Goal: Task Accomplishment & Management: Manage account settings

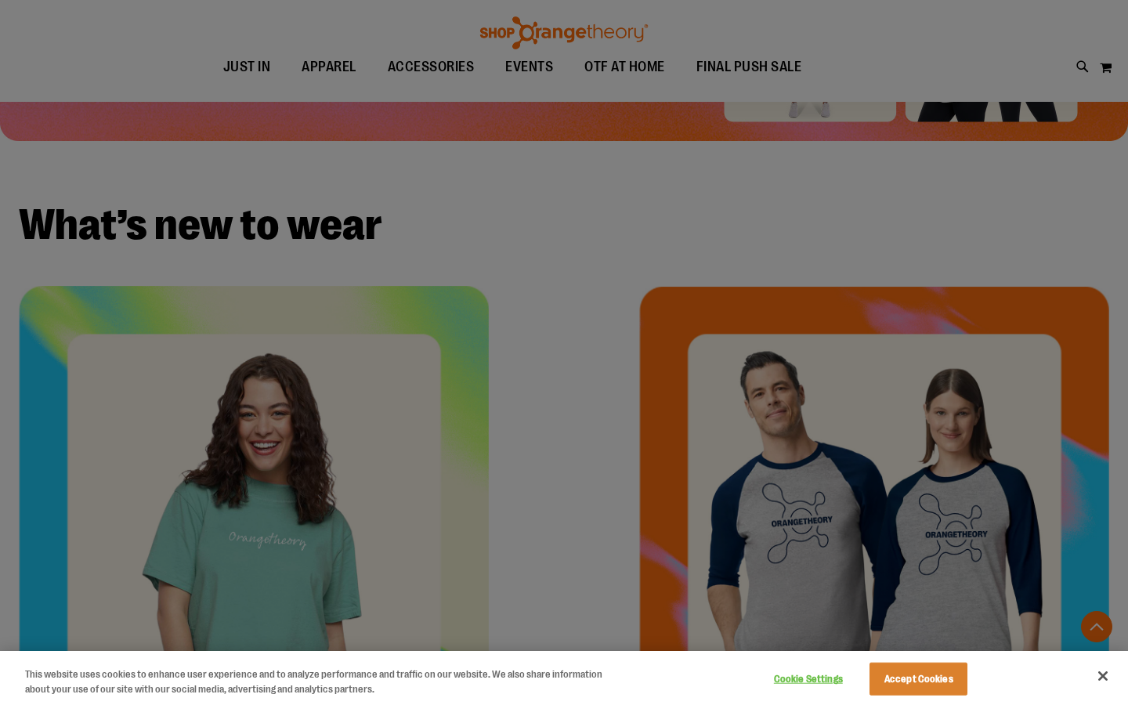
scroll to position [469, 0]
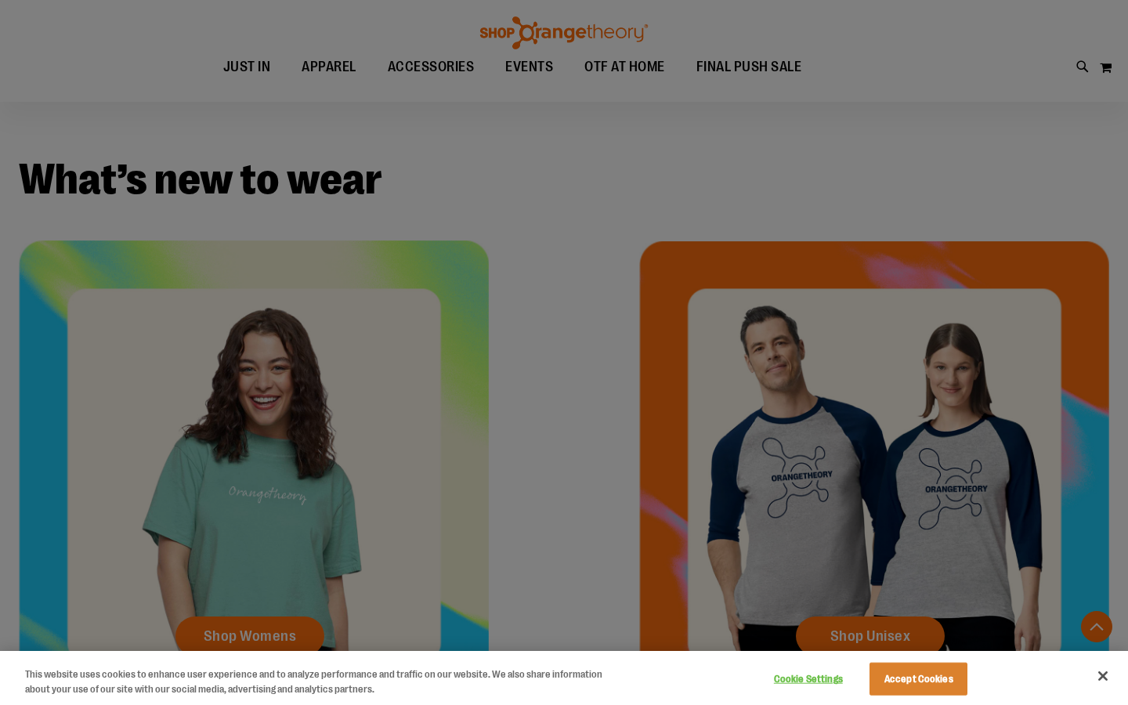
click at [944, 679] on button "Accept Cookies" at bounding box center [918, 679] width 98 height 33
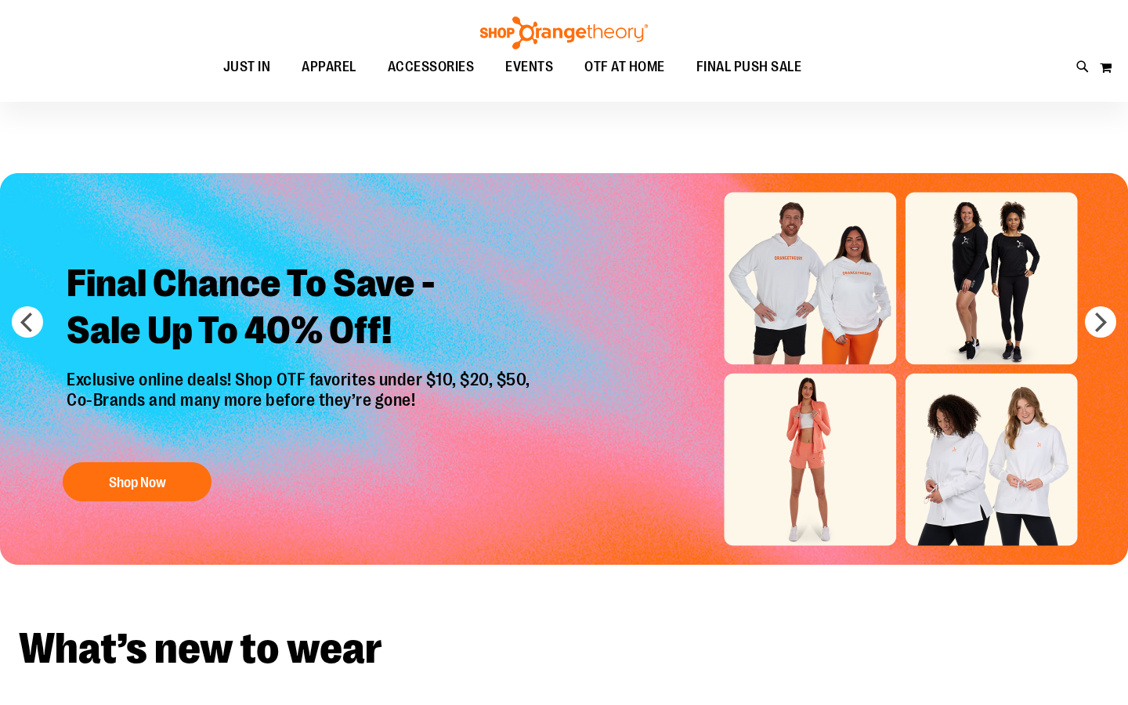
scroll to position [0, 0]
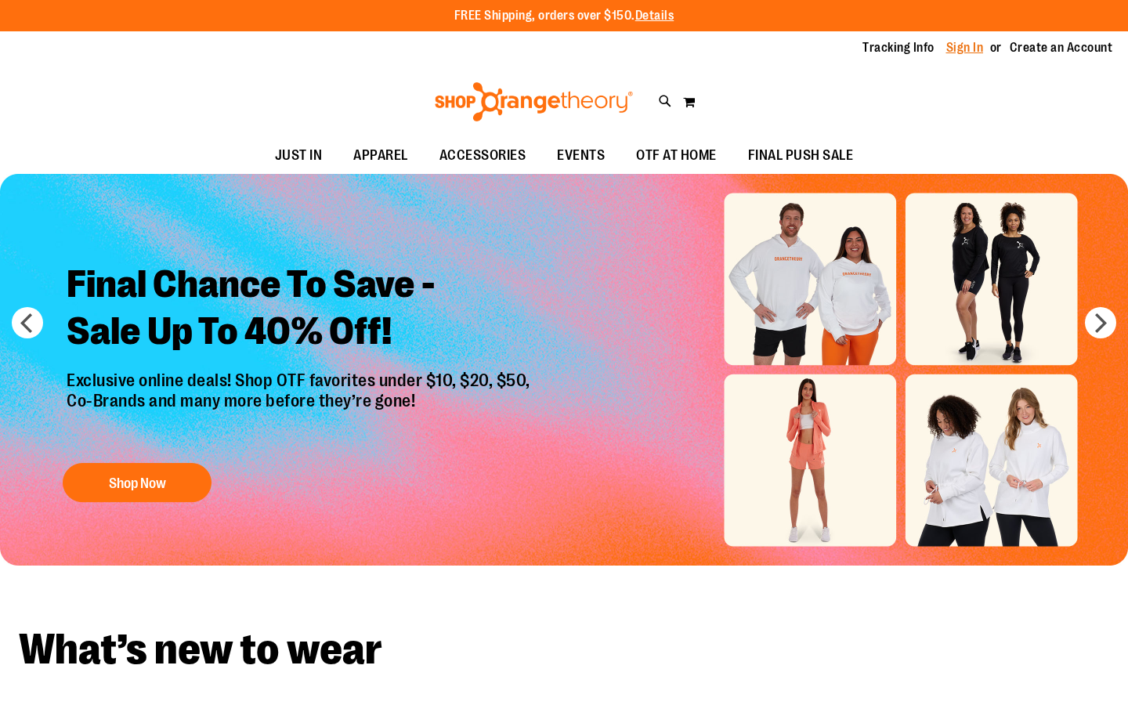
click at [954, 53] on link "Sign In" at bounding box center [965, 47] width 38 height 17
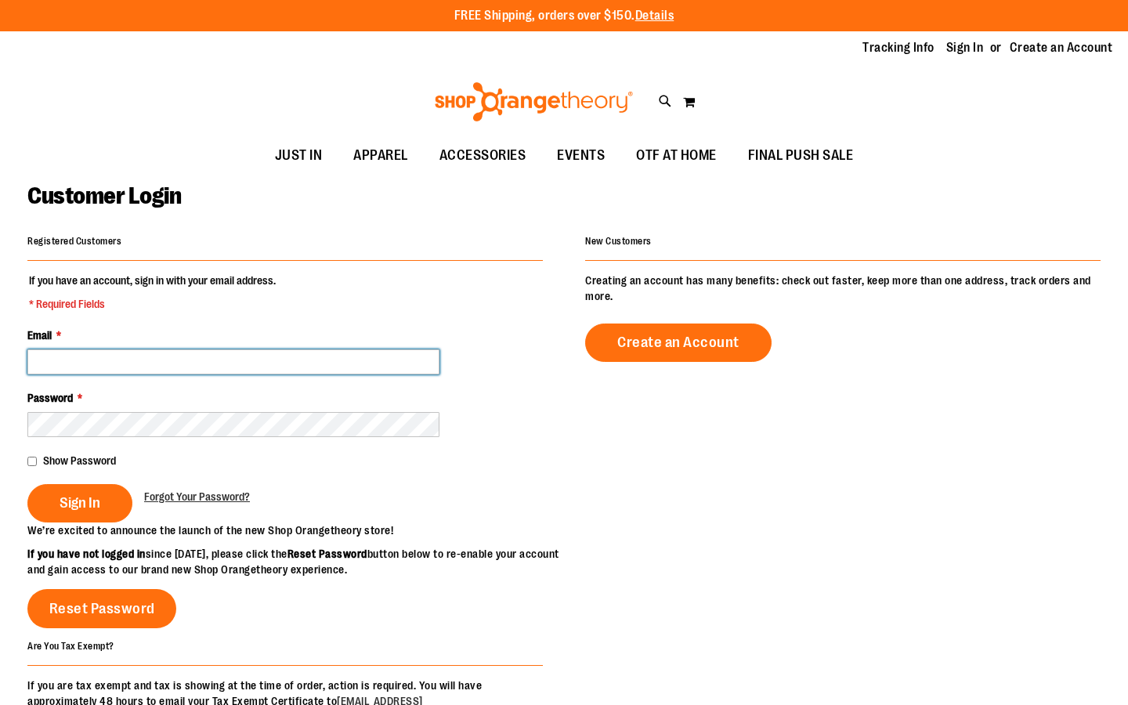
click at [309, 351] on input "Email *" at bounding box center [233, 361] width 412 height 25
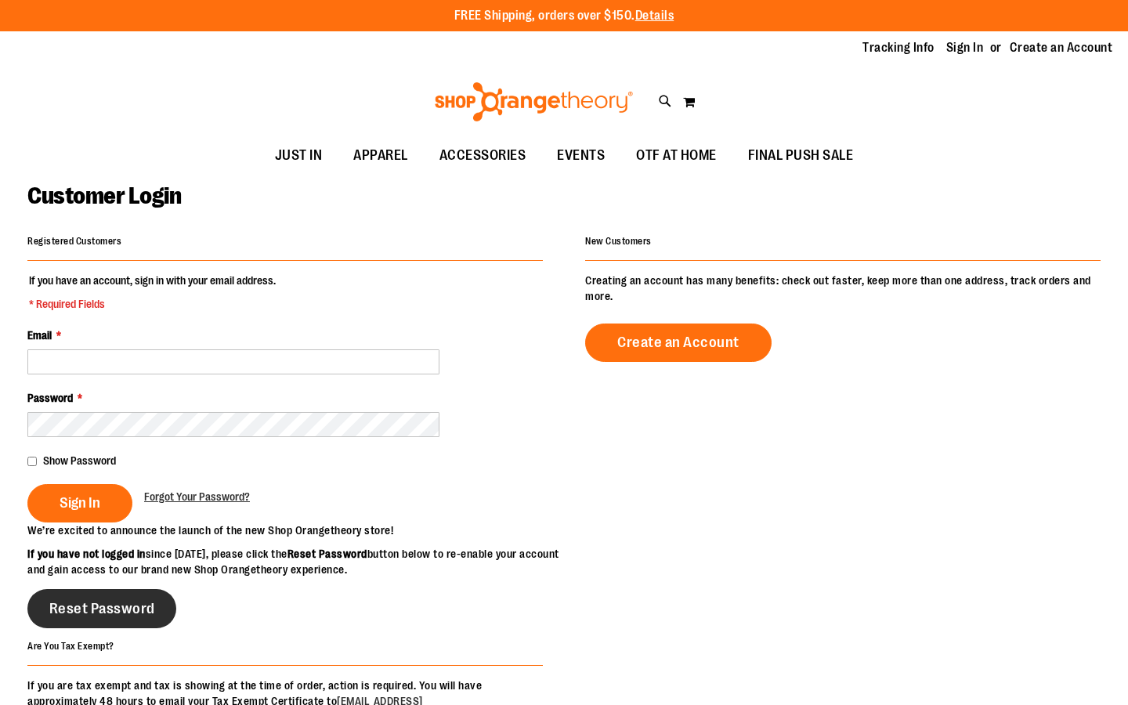
click at [70, 617] on span "Reset Password" at bounding box center [102, 608] width 106 height 17
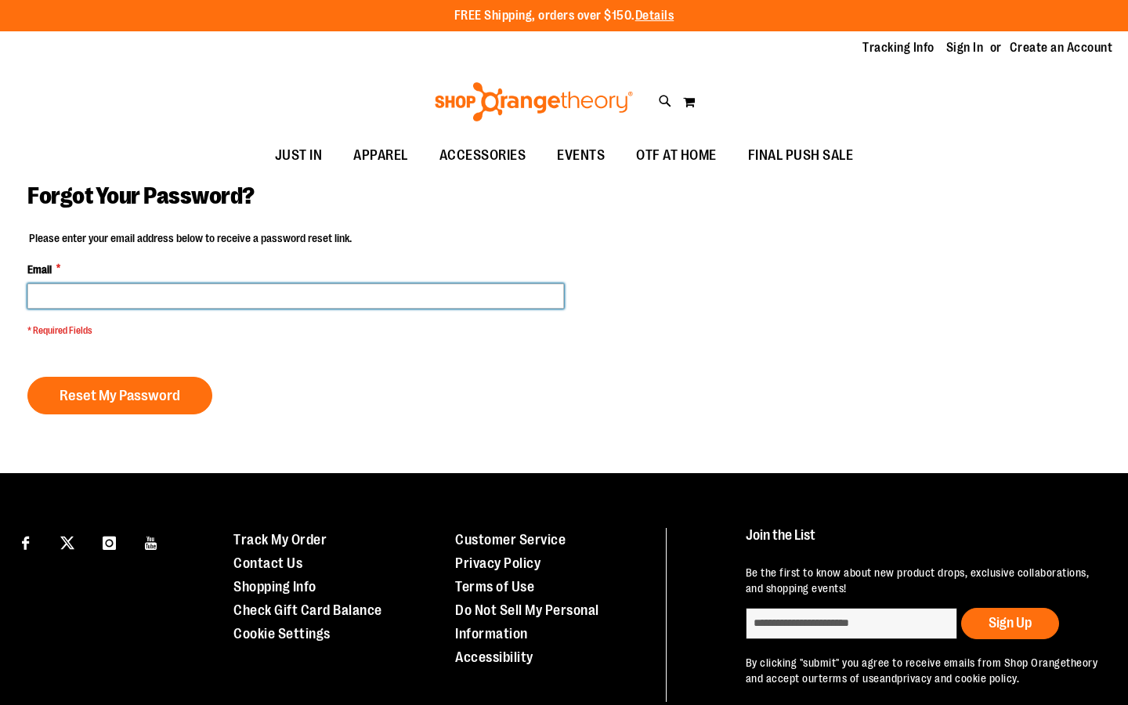
click at [215, 293] on input "Email *" at bounding box center [295, 296] width 537 height 25
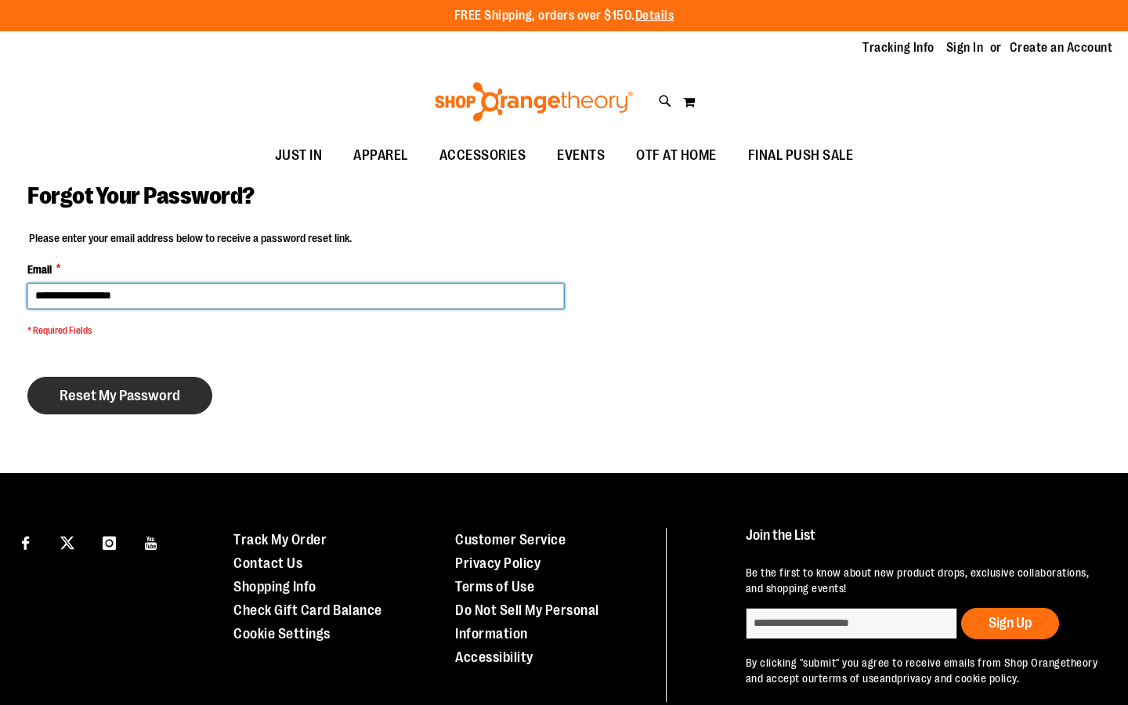
type input "**********"
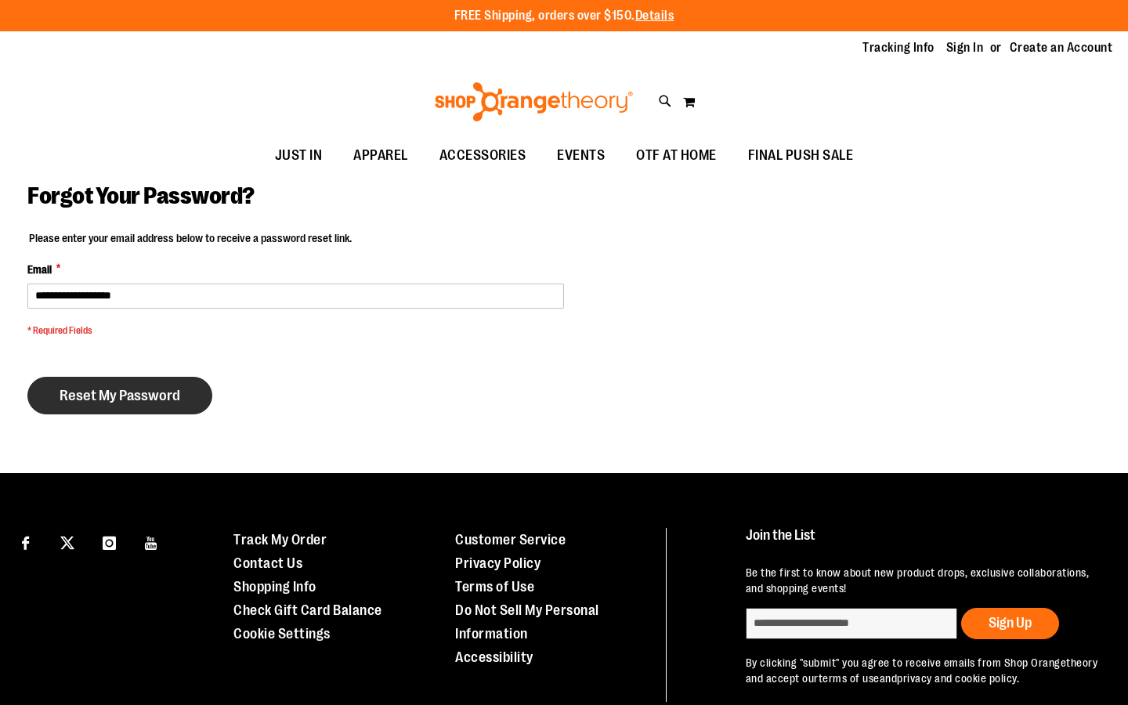
click at [143, 401] on span "Reset My Password" at bounding box center [120, 395] width 121 height 17
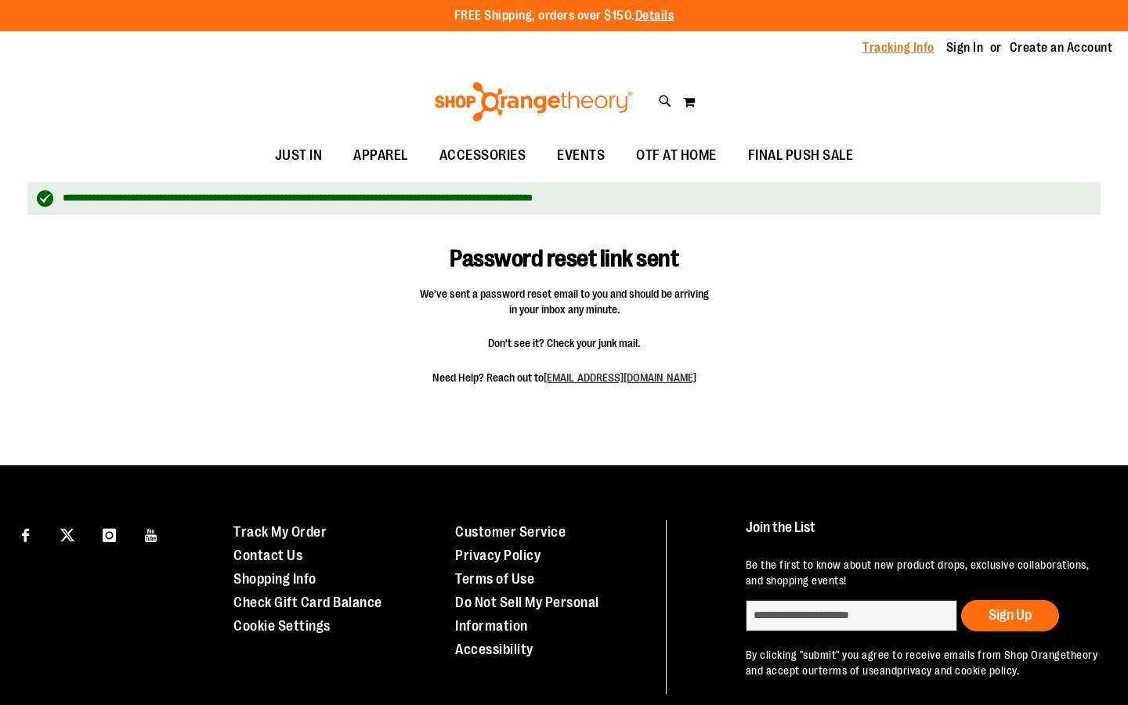
click at [899, 49] on link "Tracking Info" at bounding box center [898, 47] width 72 height 17
